Goal: Transaction & Acquisition: Purchase product/service

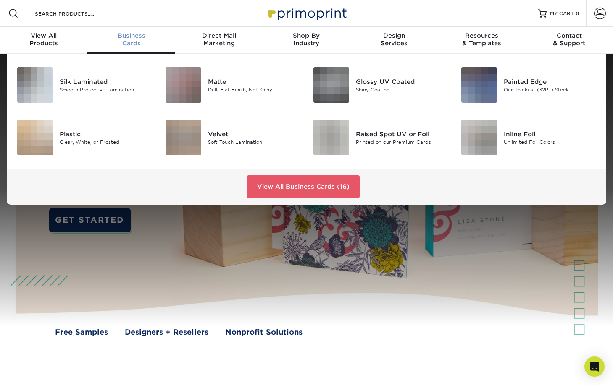
click at [126, 39] on span "Business" at bounding box center [130, 36] width 87 height 8
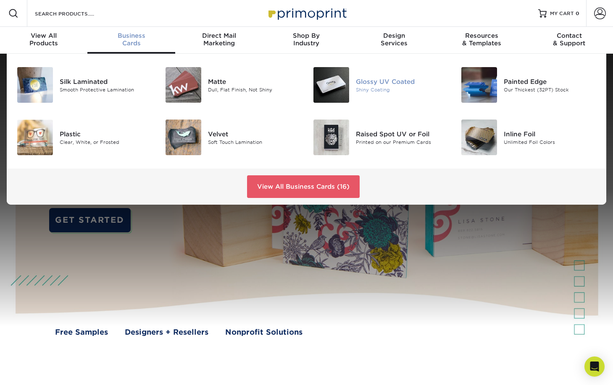
click at [369, 78] on div "Glossy UV Coated" at bounding box center [402, 81] width 92 height 9
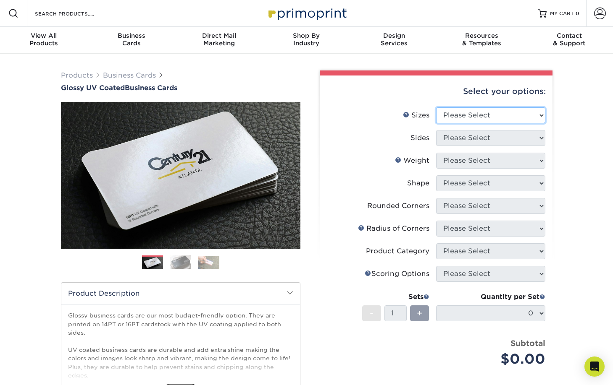
click at [531, 115] on select "Please Select 1.5" x 3.5" - Mini 1.75" x 3.5" - Mini 2" x 2" - Square 2" x 3" -…" at bounding box center [490, 115] width 109 height 16
select select "2.00x3.50"
click at [436, 107] on select "Please Select 1.5" x 3.5" - Mini 1.75" x 3.5" - Mini 2" x 2" - Square 2" x 3" -…" at bounding box center [490, 115] width 109 height 16
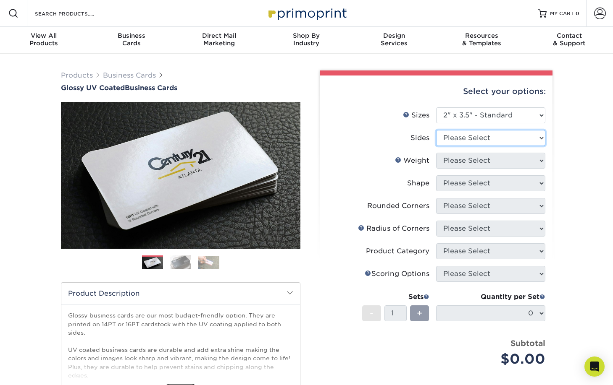
click at [483, 137] on select "Please Select Print Both Sides Print Front Only" at bounding box center [490, 138] width 109 height 16
select select "13abbda7-1d64-4f25-8bb2-c179b224825d"
click at [436, 130] on select "Please Select Print Both Sides Print Front Only" at bounding box center [490, 138] width 109 height 16
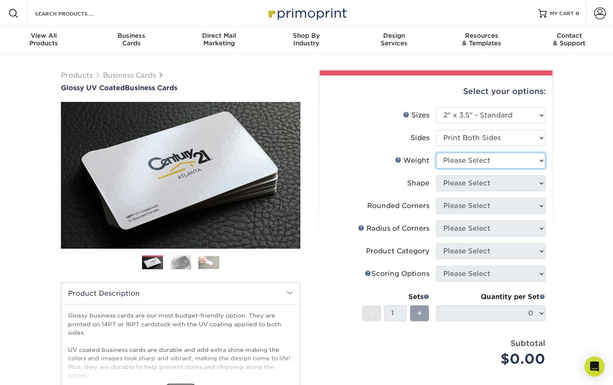
click at [477, 161] on select "Please Select 16PT 14PT" at bounding box center [490, 161] width 109 height 16
select select "14PT"
click at [436, 153] on select "Please Select 16PT 14PT" at bounding box center [490, 161] width 109 height 16
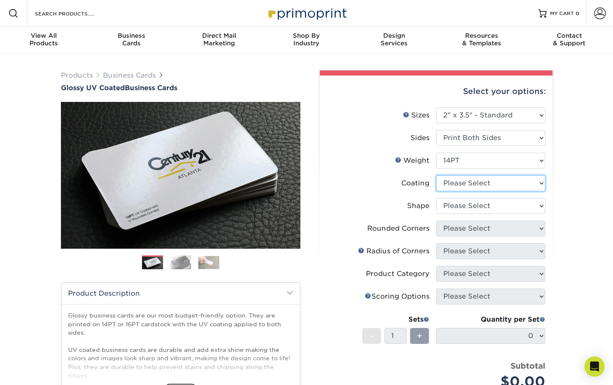
click at [454, 186] on select at bounding box center [490, 183] width 109 height 16
select select "ae367451-b2b8-45df-a344-0f05b6a12993"
click at [436, 175] on select at bounding box center [490, 183] width 109 height 16
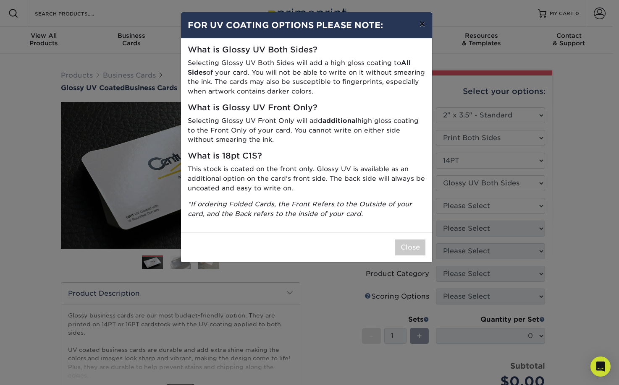
click at [425, 24] on button "×" at bounding box center [421, 24] width 19 height 24
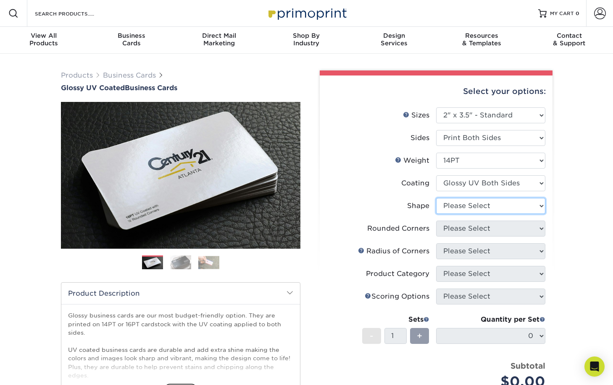
click at [508, 206] on select "Please Select Standard" at bounding box center [490, 206] width 109 height 16
select select "standard"
click at [436, 198] on select "Please Select Standard" at bounding box center [490, 206] width 109 height 16
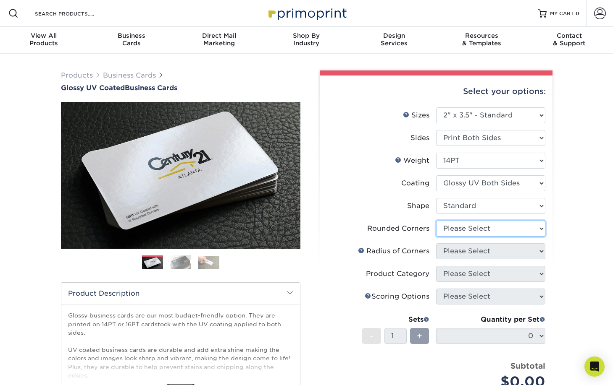
click at [532, 228] on select "Please Select Yes - Round 2 Corners Yes - Round 4 Corners No" at bounding box center [490, 229] width 109 height 16
select select "0"
click at [436, 221] on select "Please Select Yes - Round 2 Corners Yes - Round 4 Corners No" at bounding box center [490, 229] width 109 height 16
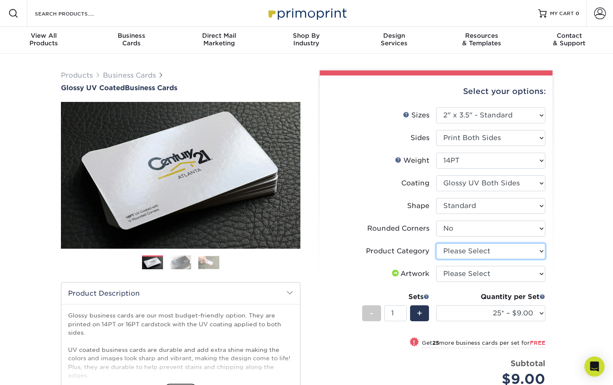
click at [479, 255] on select "Please Select Business Cards" at bounding box center [490, 251] width 109 height 16
select select "3b5148f1-0588-4f88-a218-97bcfdce65c1"
click at [436, 243] on select "Please Select Business Cards" at bounding box center [490, 251] width 109 height 16
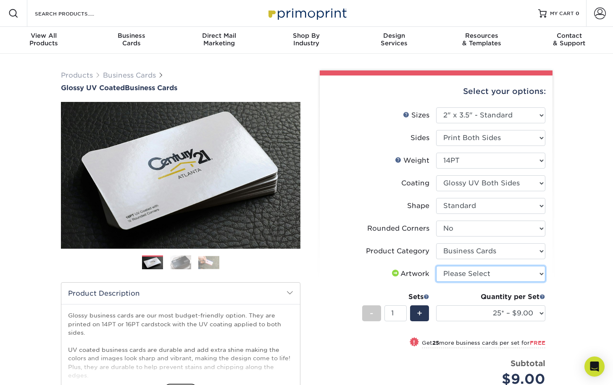
click at [453, 275] on select "Please Select I will upload files I need a design - $100" at bounding box center [490, 274] width 109 height 16
select select "upload"
click at [436, 266] on select "Please Select I will upload files I need a design - $100" at bounding box center [490, 274] width 109 height 16
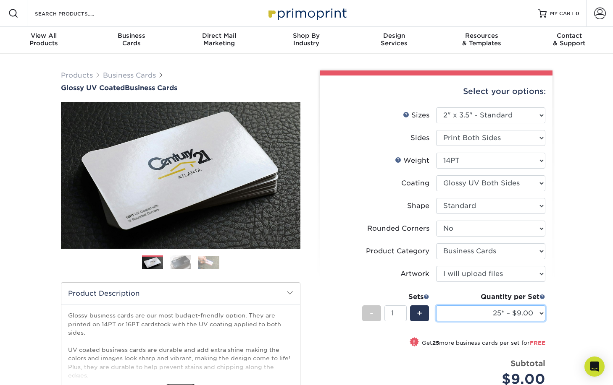
click at [539, 316] on select "25* – $9.00 50* – $9.00 100* – $9.00 250* – $17.00 500 – $33.00 1000 – $42.00 2…" at bounding box center [490, 314] width 109 height 16
click at [436, 306] on select "25* – $9.00 50* – $9.00 100* – $9.00 250* – $17.00 500 – $33.00 1000 – $42.00 2…" at bounding box center [490, 314] width 109 height 16
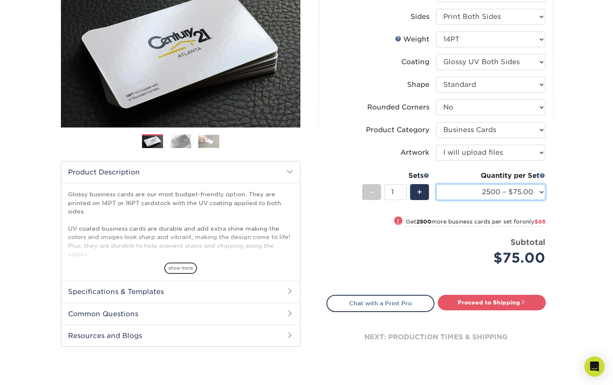
scroll to position [126, 0]
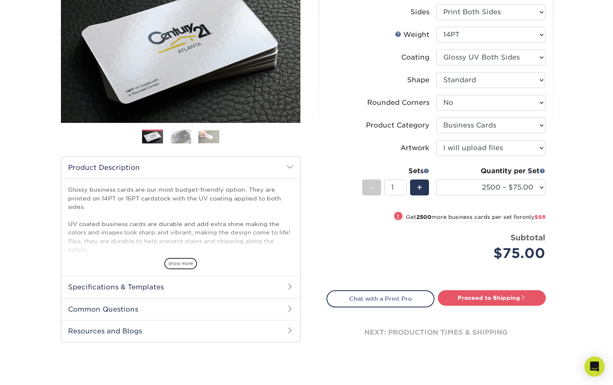
click at [397, 216] on span "!" at bounding box center [398, 216] width 2 height 9
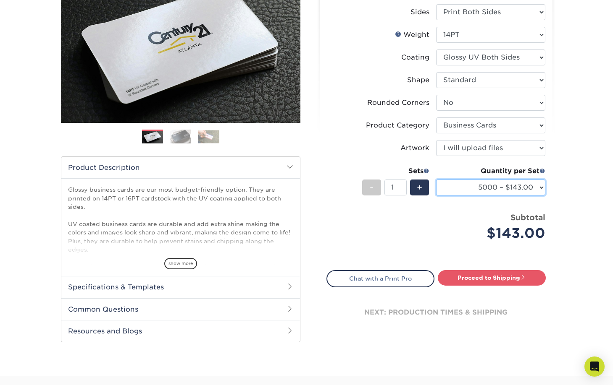
click at [541, 186] on select "25* – $9.00 50* – $9.00 100* – $9.00 250* – $17.00 500 – $33.00 1000 – $42.00 2…" at bounding box center [490, 188] width 109 height 16
click at [436, 180] on select "25* – $9.00 50* – $9.00 100* – $9.00 250* – $17.00 500 – $33.00 1000 – $42.00 2…" at bounding box center [490, 188] width 109 height 16
click at [541, 187] on select "25* – $9.00 50* – $9.00 100* – $9.00 250* – $17.00 500 – $33.00 1000 – $42.00 2…" at bounding box center [490, 188] width 109 height 16
select select "2500 – $75.00"
click at [436, 180] on select "25* – $9.00 50* – $9.00 100* – $9.00 250* – $17.00 500 – $33.00 1000 – $42.00 2…" at bounding box center [490, 188] width 109 height 16
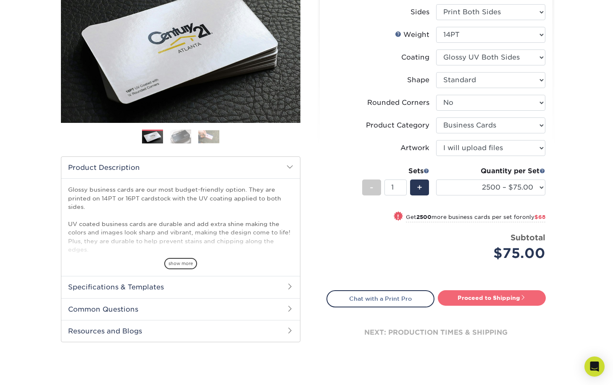
click at [489, 293] on link "Proceed to Shipping" at bounding box center [491, 298] width 108 height 15
type input "Set 1"
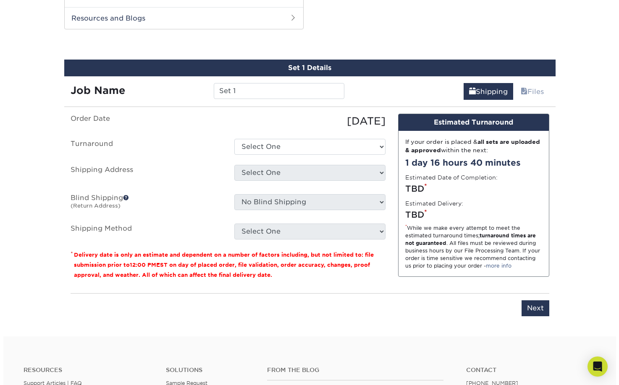
scroll to position [440, 0]
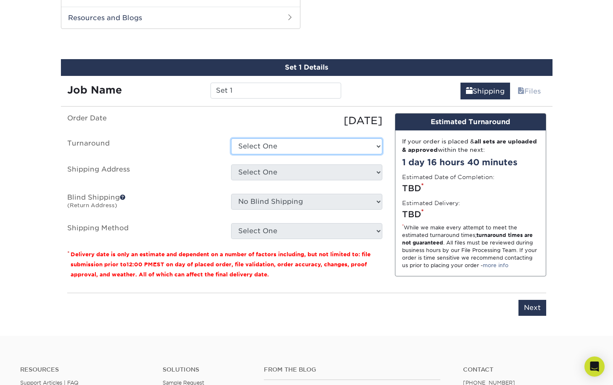
click at [371, 146] on select "Select One 2-4 Business Days 2 Day Next Business Day" at bounding box center [306, 147] width 151 height 16
select select "4a159f46-6f51-4eef-9cfd-d461665f340a"
click at [231, 139] on select "Select One 2-4 Business Days 2 Day Next Business Day" at bounding box center [306, 147] width 151 height 16
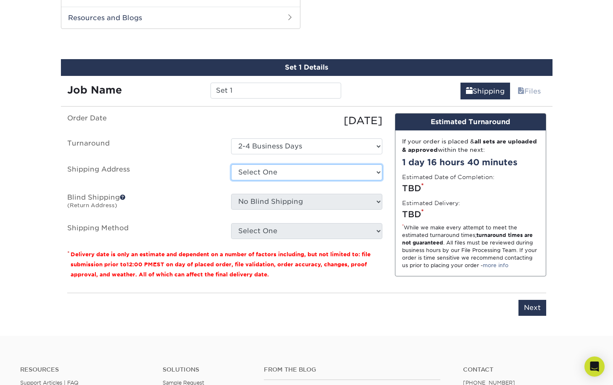
drag, startPoint x: 374, startPoint y: 175, endPoint x: 366, endPoint y: 177, distance: 8.0
click at [372, 175] on select "Select One + Add New Address - Login" at bounding box center [306, 173] width 151 height 16
select select "newaddress"
click at [231, 165] on select "Select One + Add New Address - Login" at bounding box center [306, 173] width 151 height 16
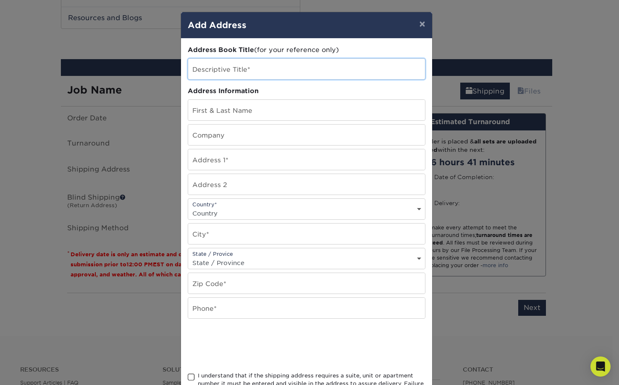
click at [209, 73] on input "text" at bounding box center [306, 69] width 237 height 21
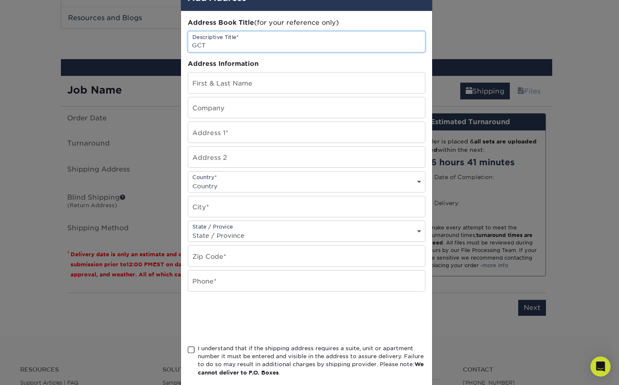
scroll to position [42, 0]
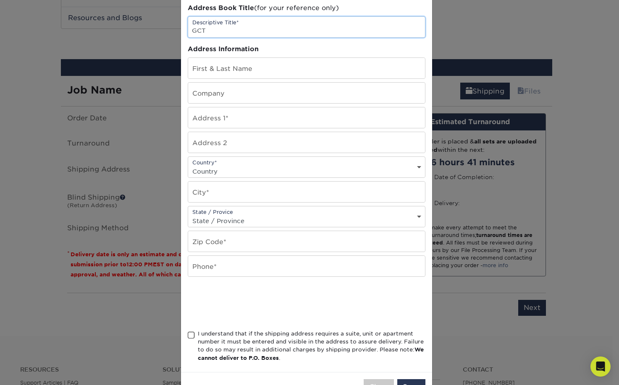
type input "GCT"
click at [211, 122] on input "text" at bounding box center [306, 117] width 237 height 21
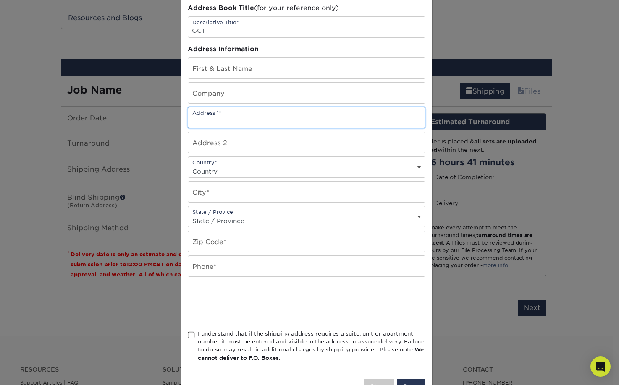
type input "131 Althea St #3"
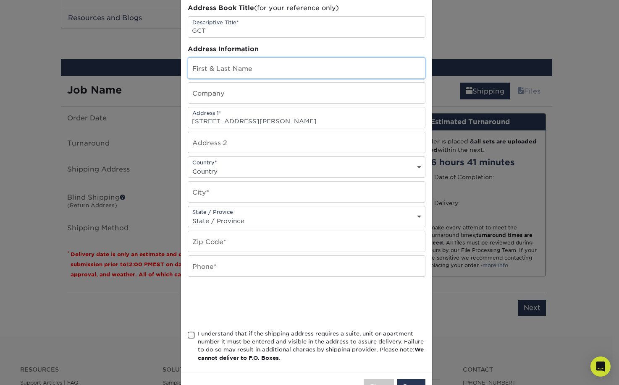
type input "TD SANDLIN"
select select "US"
type input "Biloxi"
select select "MS"
type input "39531"
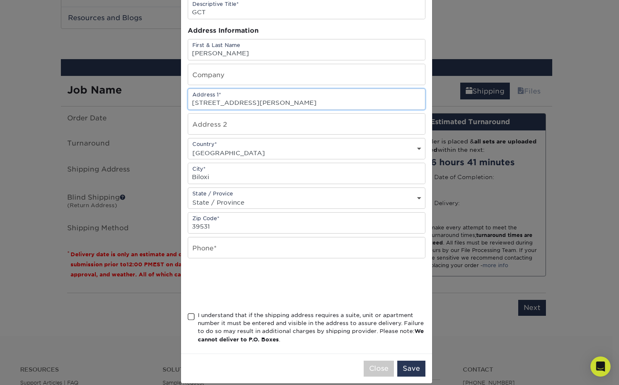
scroll to position [71, 0]
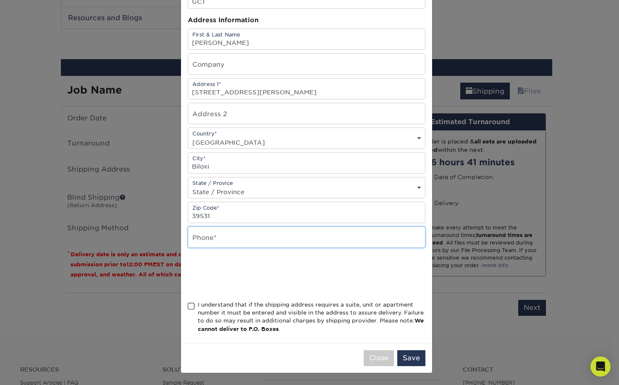
click at [202, 241] on input "text" at bounding box center [306, 237] width 237 height 21
type input "2282435929"
click at [191, 311] on div "I understand that if the shipping address requires a suite, unit or apartment n…" at bounding box center [307, 319] width 238 height 36
click at [188, 303] on span at bounding box center [191, 307] width 7 height 8
click at [0, 0] on input "I understand that if the shipping address requires a suite, unit or apartment n…" at bounding box center [0, 0] width 0 height 0
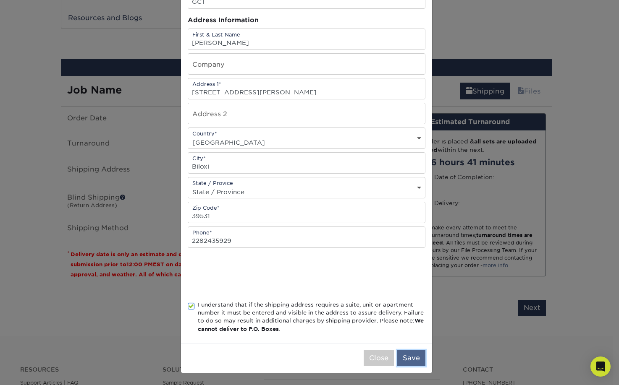
click at [410, 358] on button "Save" at bounding box center [411, 359] width 28 height 16
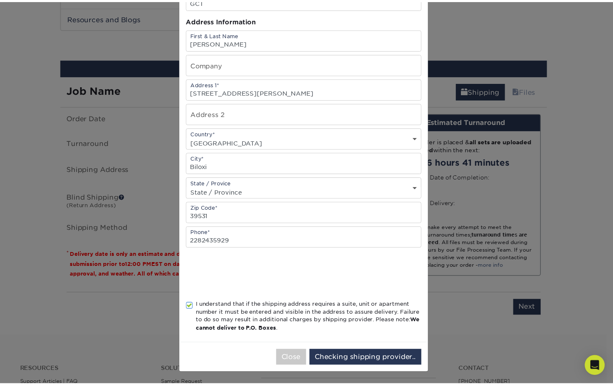
scroll to position [0, 0]
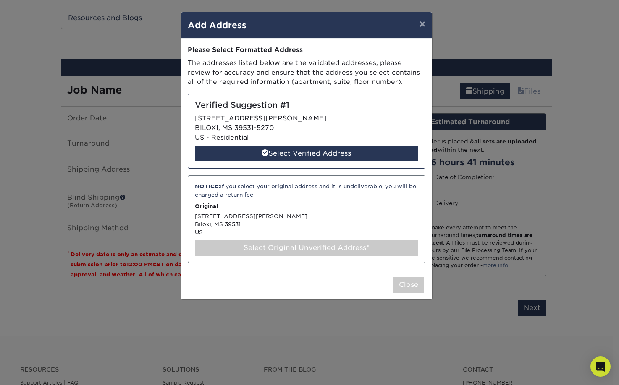
click at [277, 251] on div "Select Original Unverified Address*" at bounding box center [306, 248] width 223 height 16
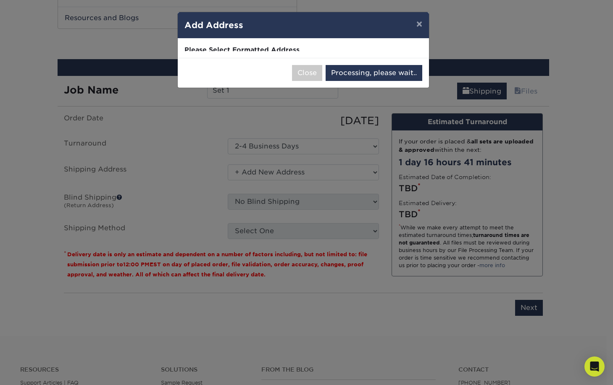
select select "285363"
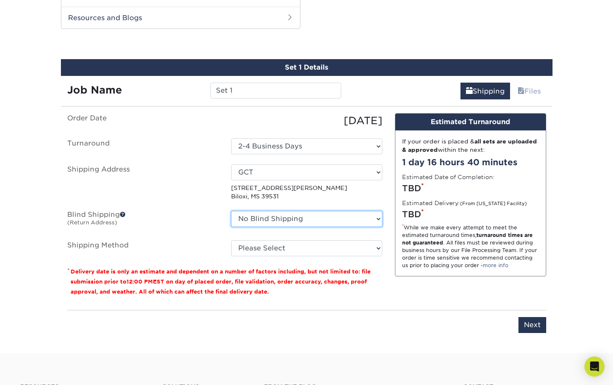
click at [374, 222] on select "No Blind Shipping + Add New Address" at bounding box center [306, 219] width 151 height 16
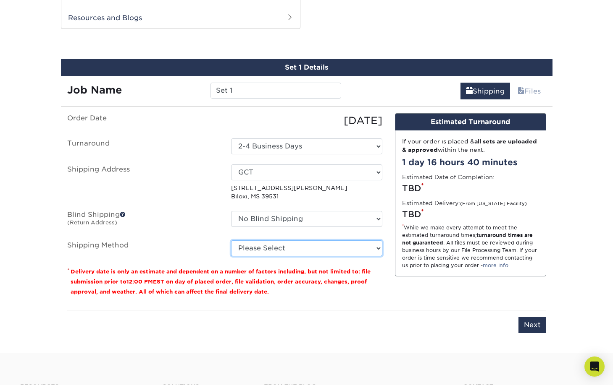
click at [374, 247] on select "Please Select Ground Shipping (+$11.20) 3 Day Shipping Service (+$20.89) 2 Day …" at bounding box center [306, 249] width 151 height 16
select select "03"
click at [231, 241] on select "Please Select Ground Shipping (+$11.20) 3 Day Shipping Service (+$20.89) 2 Day …" at bounding box center [306, 249] width 151 height 16
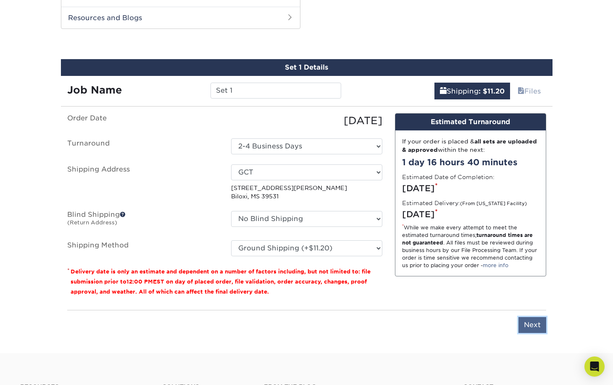
click at [530, 327] on input "Next" at bounding box center [532, 325] width 28 height 16
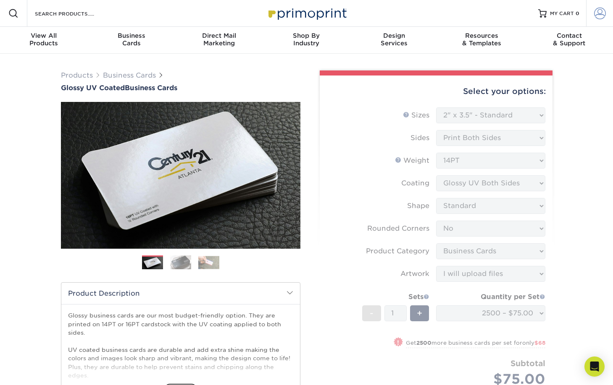
click at [599, 18] on span at bounding box center [600, 14] width 12 height 12
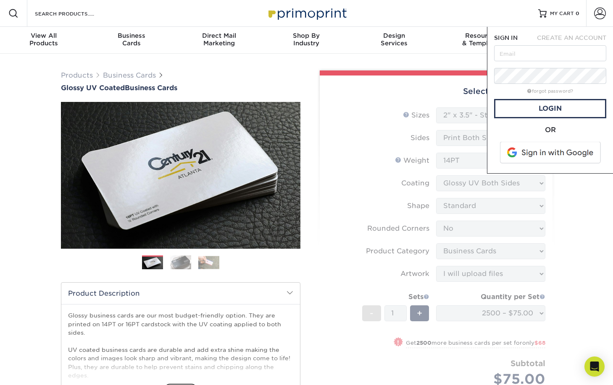
click at [534, 157] on span at bounding box center [550, 153] width 107 height 22
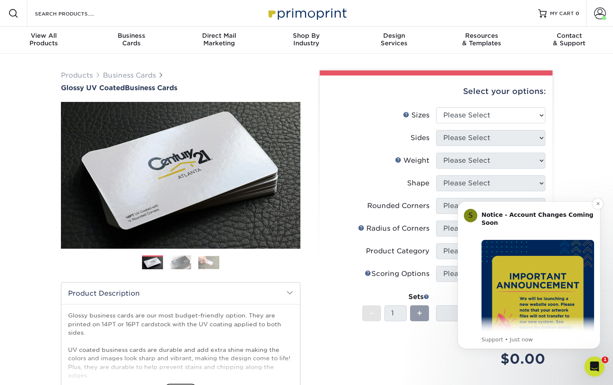
click at [597, 209] on button "Dismiss notification" at bounding box center [597, 204] width 11 height 11
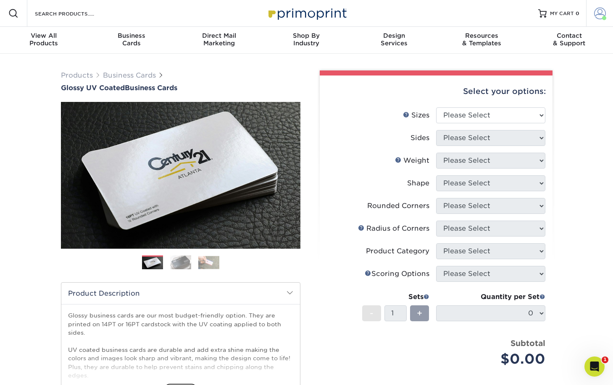
click at [602, 15] on span at bounding box center [600, 14] width 12 height 12
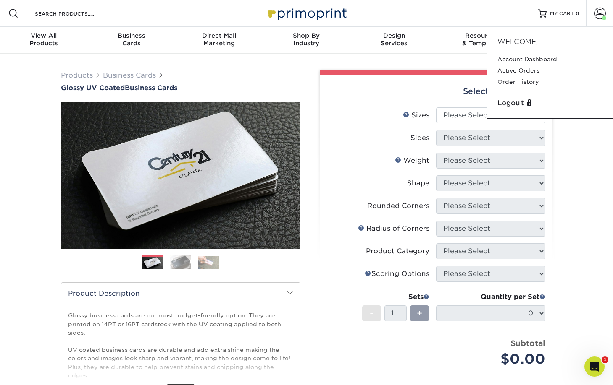
click at [471, 7] on div "Resources Menu Search Products Account Welcome, Account Dashboard Active Orders…" at bounding box center [306, 13] width 613 height 27
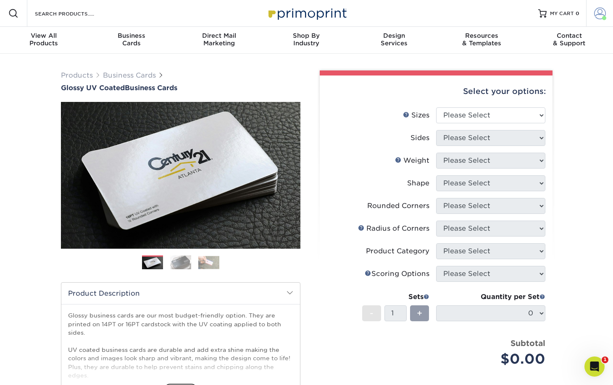
click at [603, 15] on span at bounding box center [600, 14] width 12 height 12
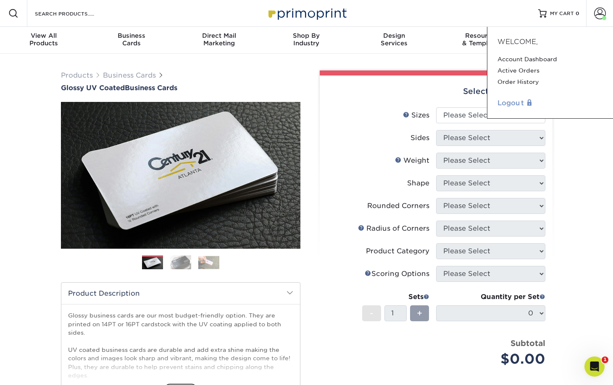
click at [506, 98] on link "Logout" at bounding box center [549, 103] width 105 height 10
